Goal: Feedback & Contribution: Contribute content

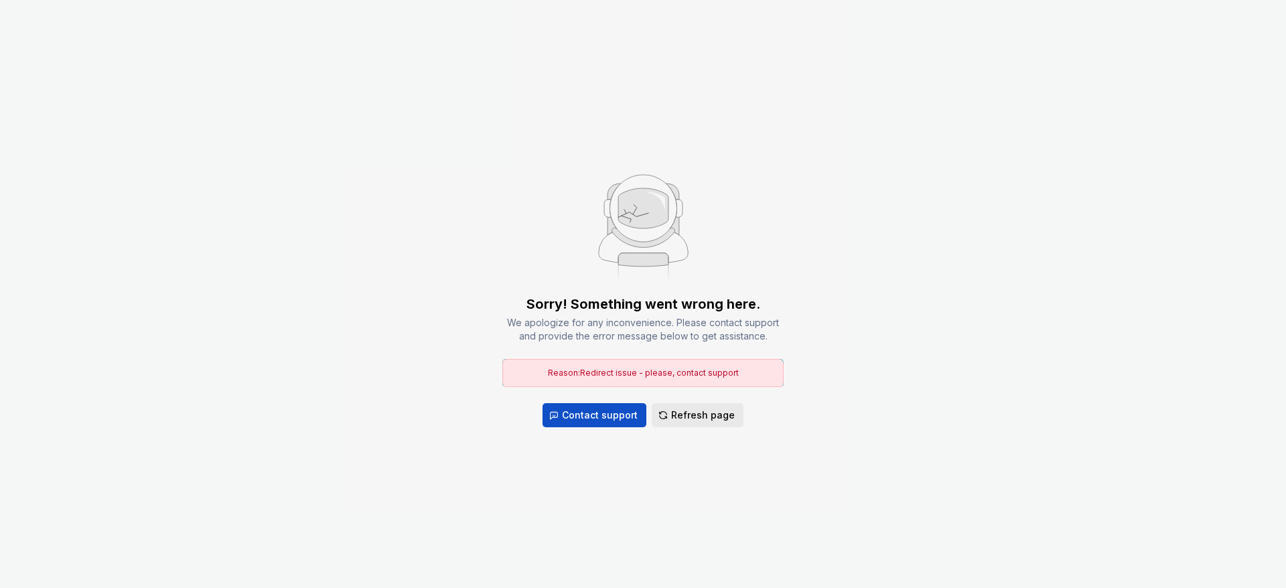
click at [706, 408] on span "Refresh page" at bounding box center [703, 414] width 64 height 13
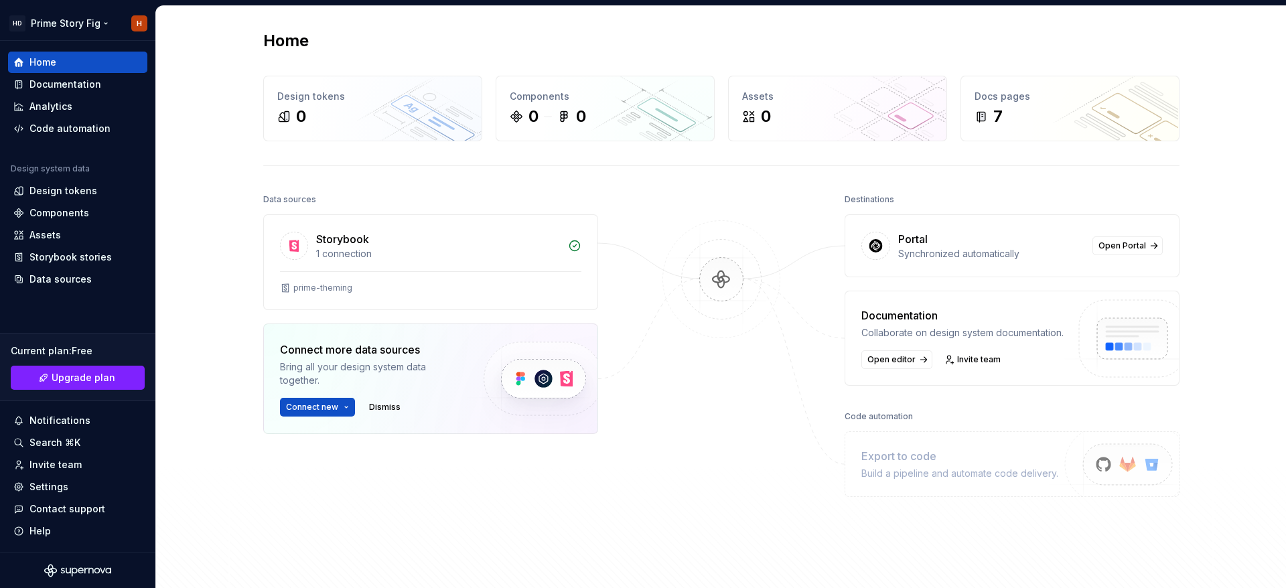
click at [137, 23] on html "HD Prime Story Fig H Home Documentation Analytics Code automation Design system…" at bounding box center [643, 294] width 1286 height 588
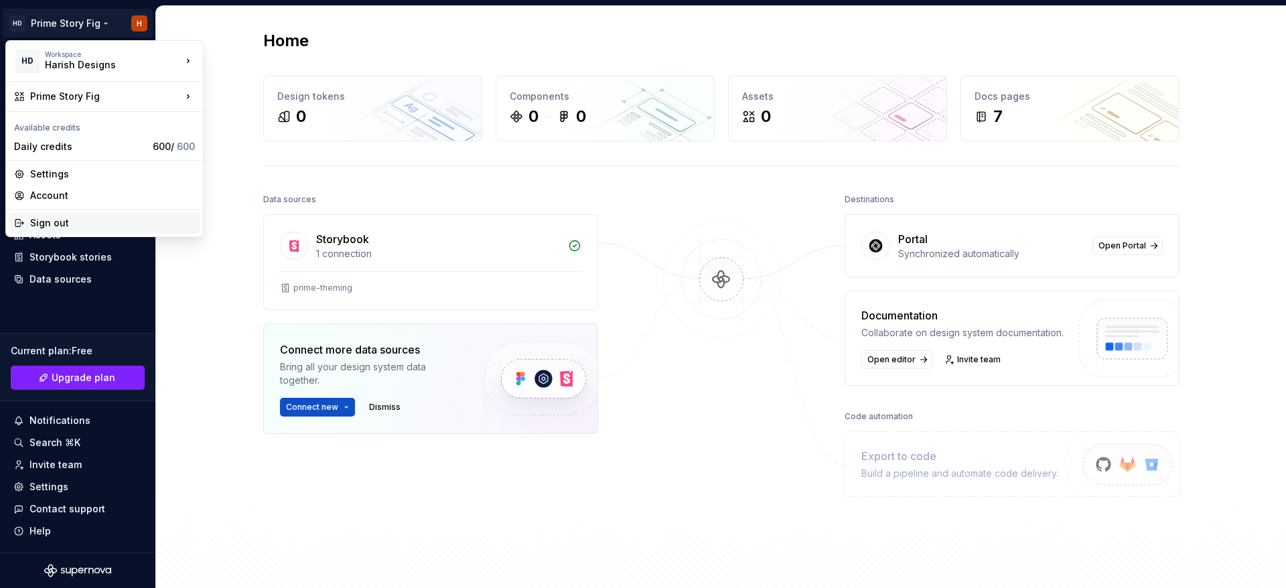
click at [80, 224] on div "Sign out" at bounding box center [112, 222] width 165 height 13
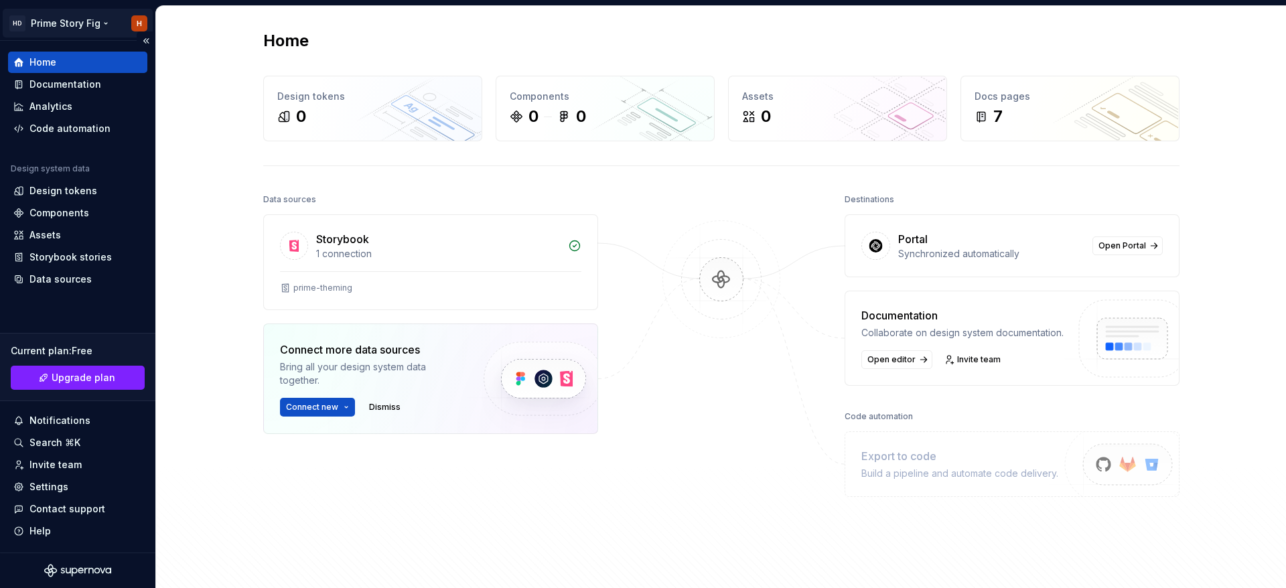
click at [141, 28] on html "HD Prime Story Fig H Home Documentation Analytics Code automation Design system…" at bounding box center [643, 294] width 1286 height 588
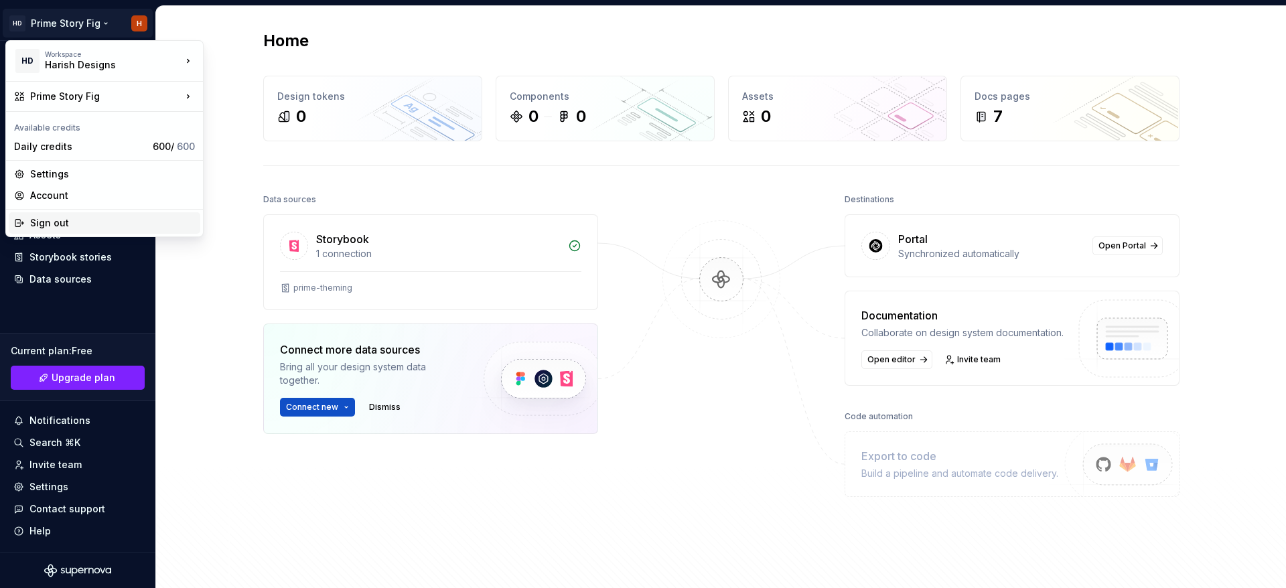
click at [39, 220] on div "Sign out" at bounding box center [112, 222] width 165 height 13
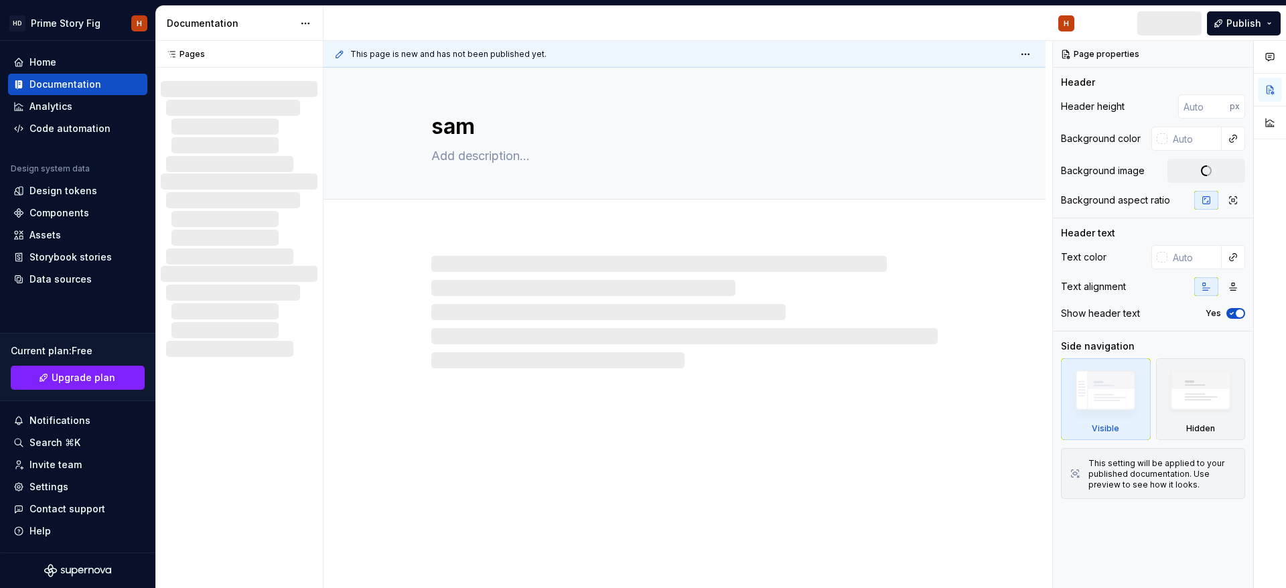
click at [852, 413] on div "sam" at bounding box center [684, 328] width 722 height 521
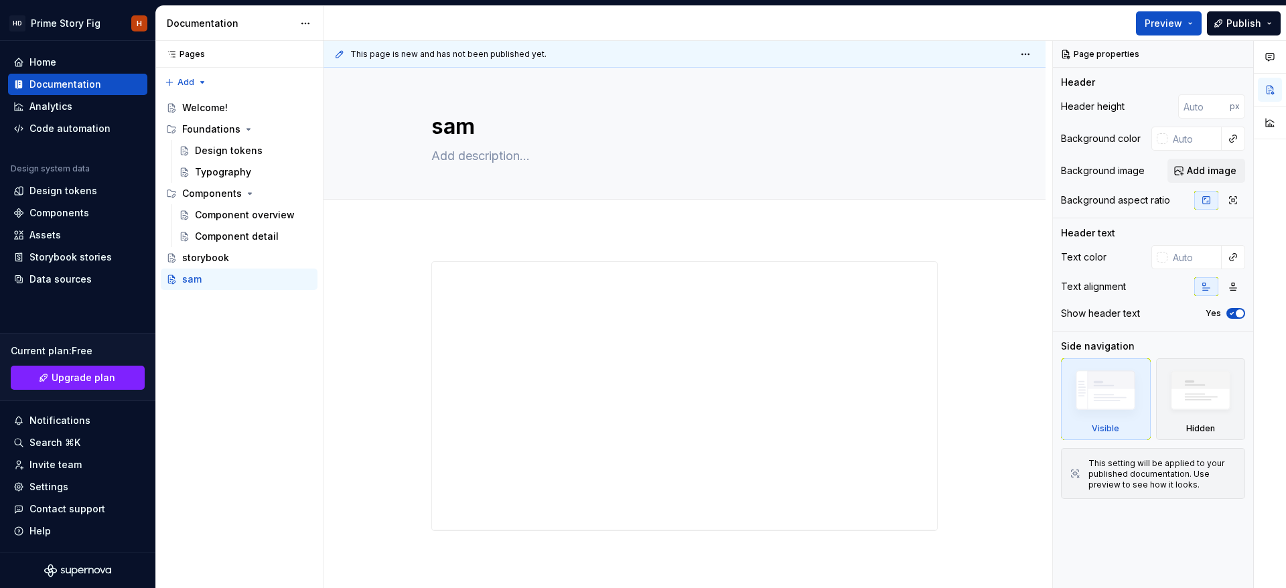
type textarea "*"
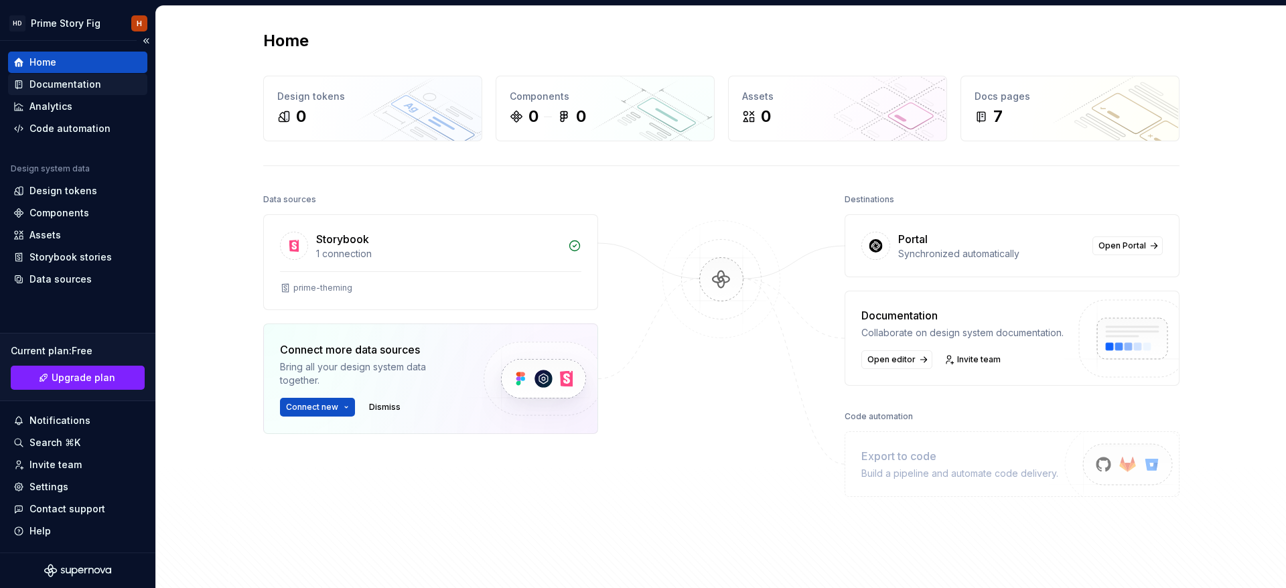
click at [86, 82] on div "Documentation" at bounding box center [65, 84] width 72 height 13
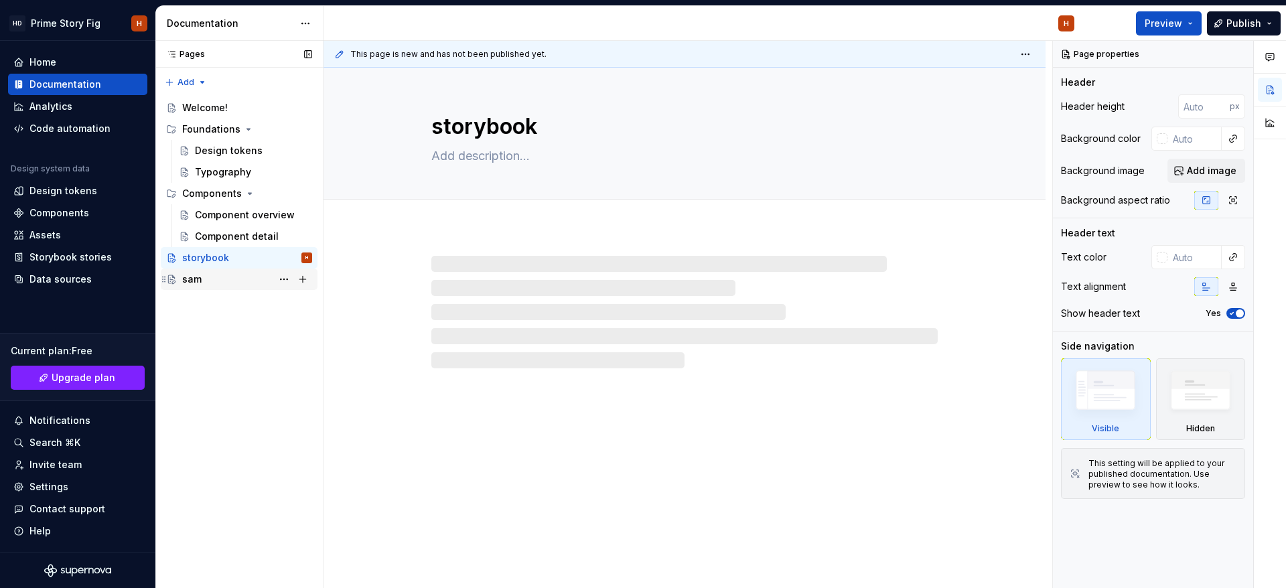
click at [226, 275] on div "sam H" at bounding box center [247, 279] width 130 height 19
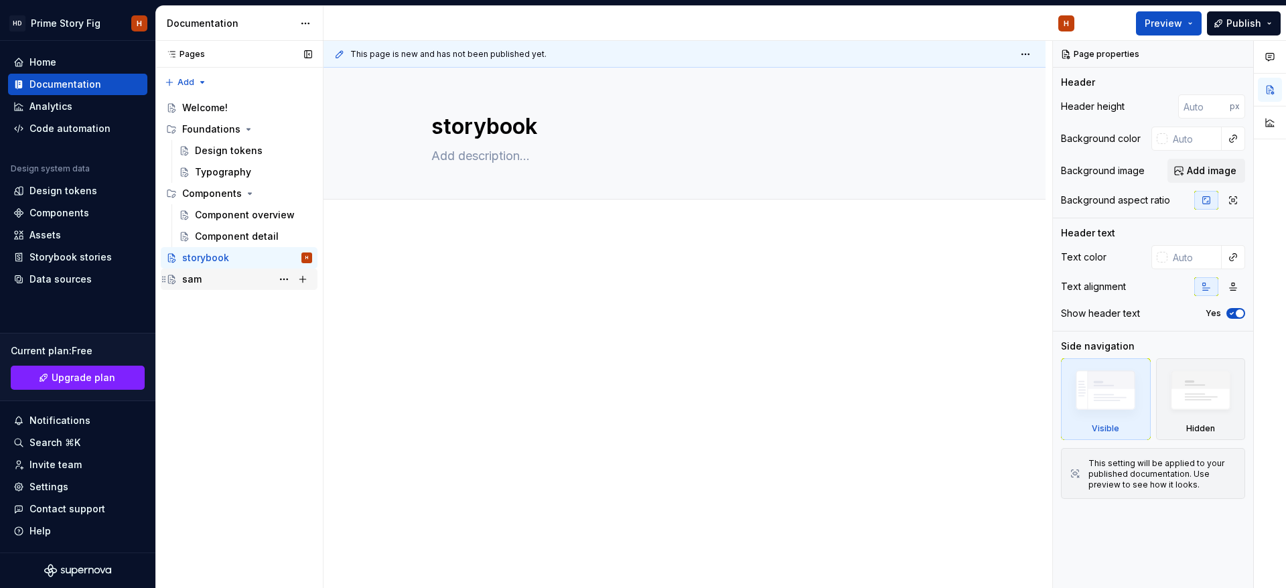
click at [219, 289] on div "sam H" at bounding box center [239, 279] width 157 height 21
type textarea "*"
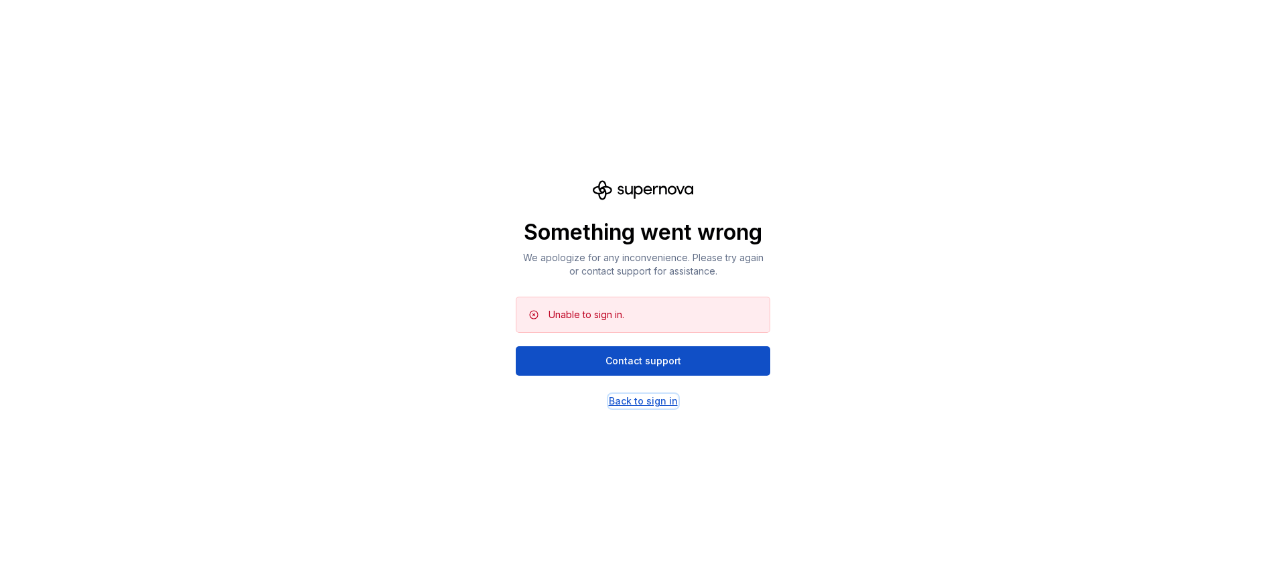
click at [662, 391] on div "Back to sign in" at bounding box center [643, 400] width 69 height 13
